Goal: Check status: Check status

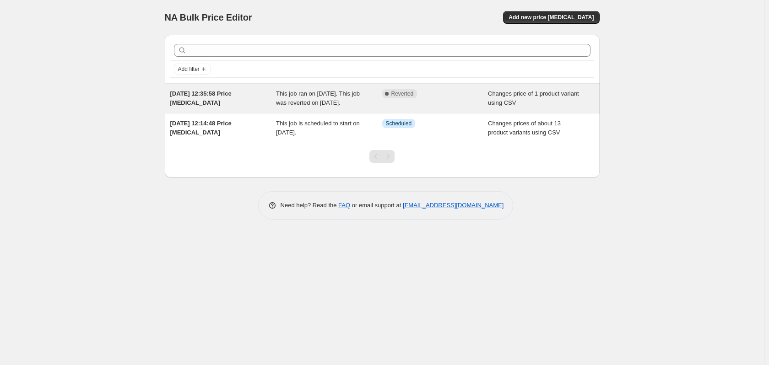
click at [456, 92] on div "Complete Reverted" at bounding box center [428, 93] width 92 height 9
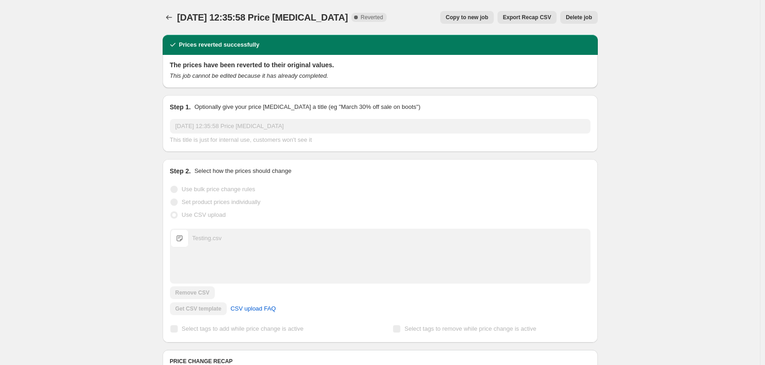
click at [699, 90] on div "[DATE] 12:35:58 Price [MEDICAL_DATA]. This page is ready [DATE] 12:35:58 Price …" at bounding box center [380, 371] width 760 height 743
